Goal: Task Accomplishment & Management: Use online tool/utility

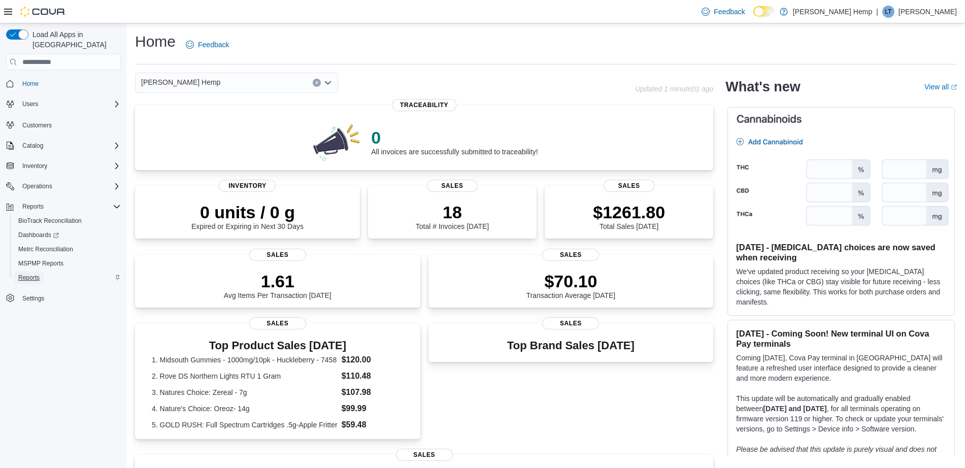
click at [35, 274] on span "Reports" at bounding box center [28, 278] width 21 height 8
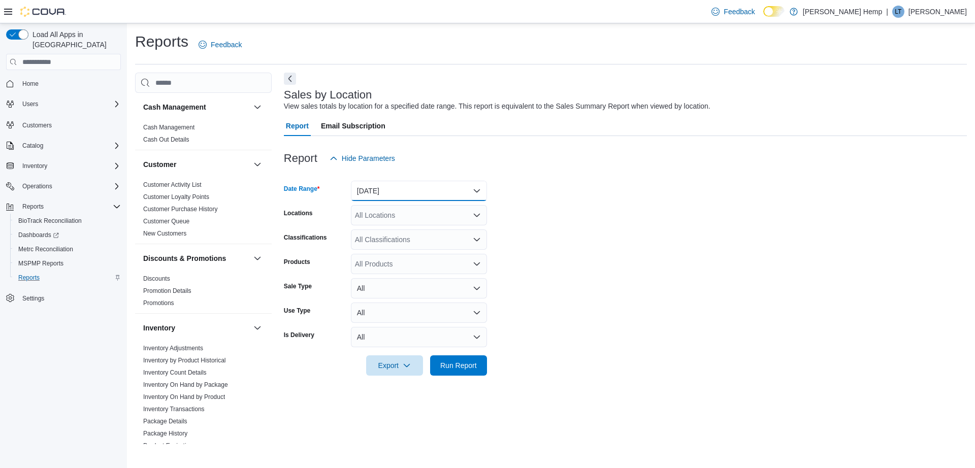
click at [477, 186] on button "Yesterday" at bounding box center [419, 191] width 136 height 20
click at [403, 229] on span "Today" at bounding box center [425, 231] width 116 height 12
click at [455, 361] on span "Run Report" at bounding box center [458, 365] width 37 height 10
